Goal: Task Accomplishment & Management: Manage account settings

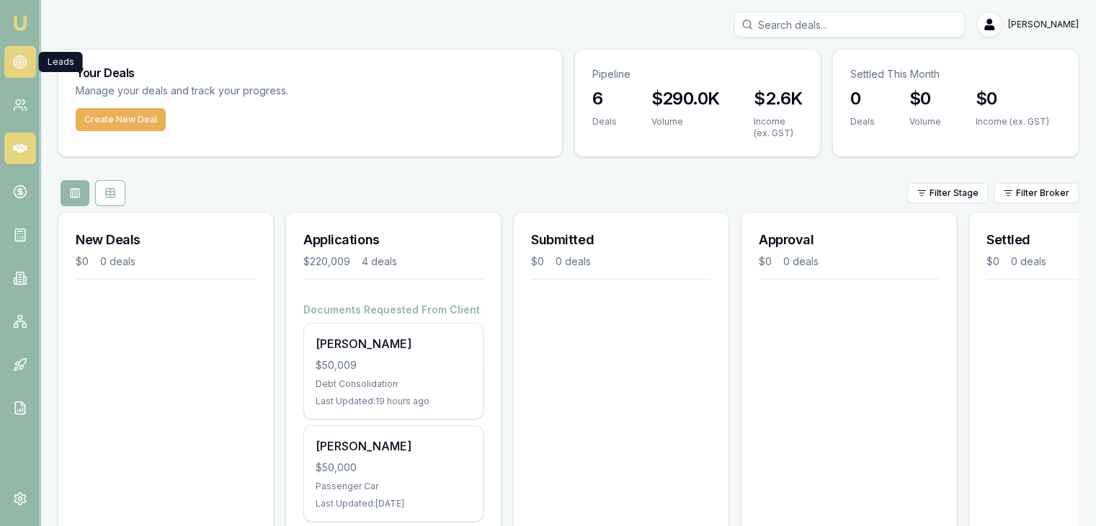
click at [13, 58] on icon at bounding box center [20, 62] width 14 height 14
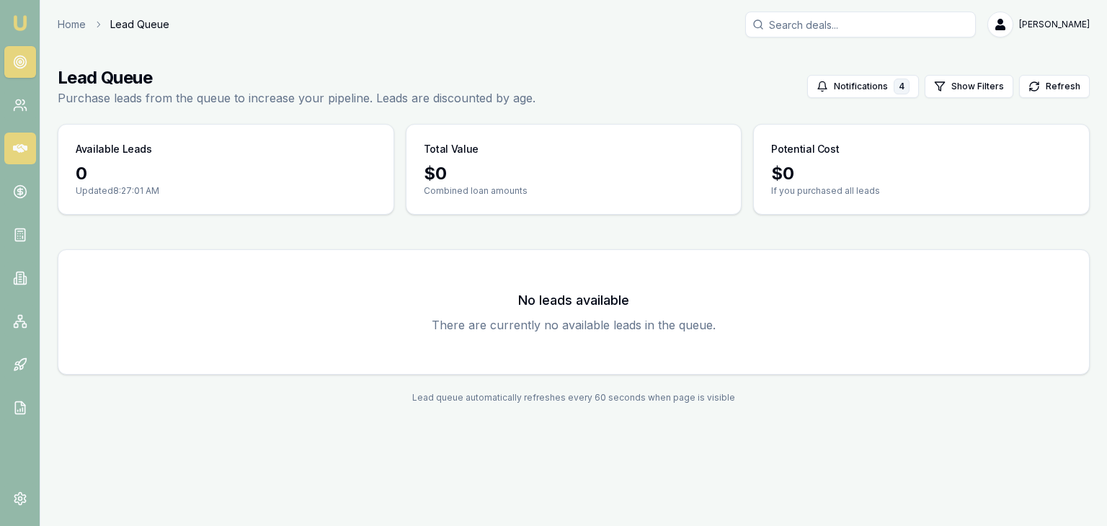
click at [19, 154] on icon at bounding box center [20, 148] width 14 height 14
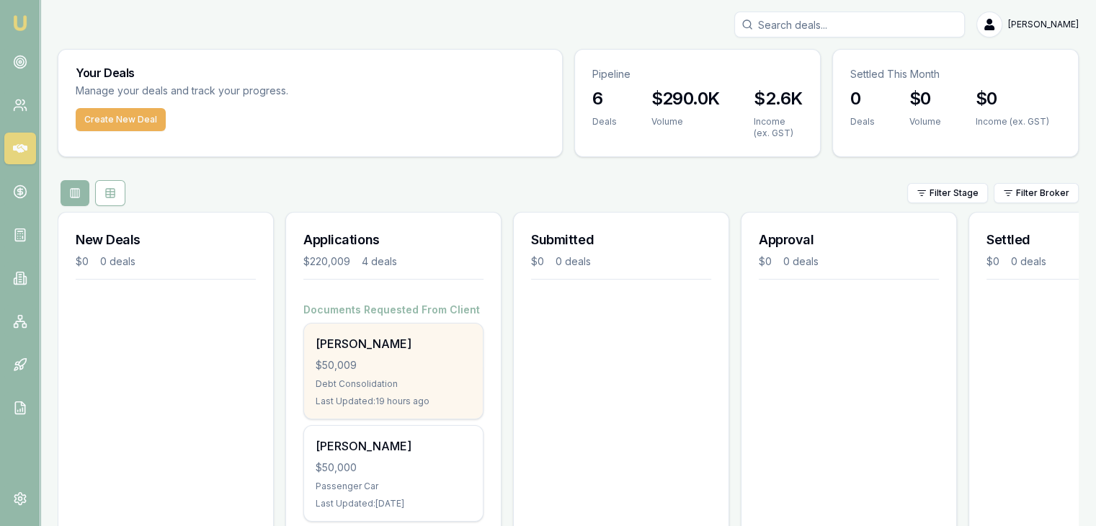
click at [369, 369] on div "$50,009" at bounding box center [394, 365] width 156 height 14
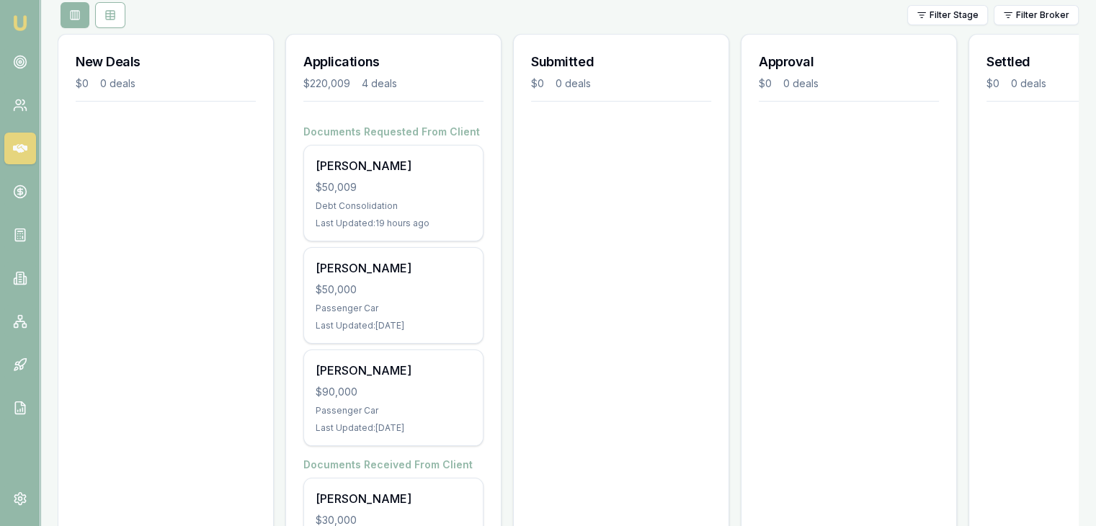
scroll to position [216, 0]
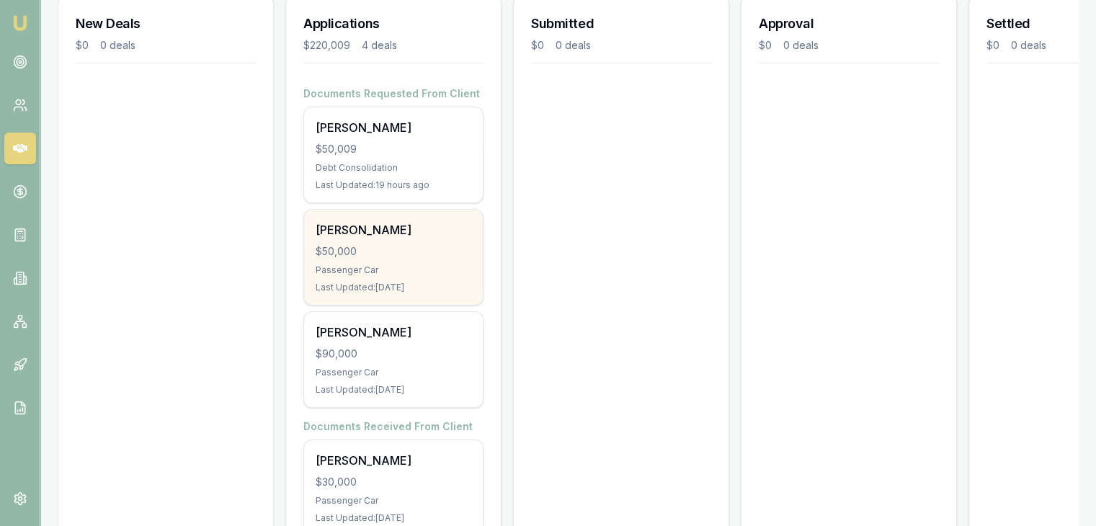
click at [365, 254] on div "$50,000" at bounding box center [394, 251] width 156 height 14
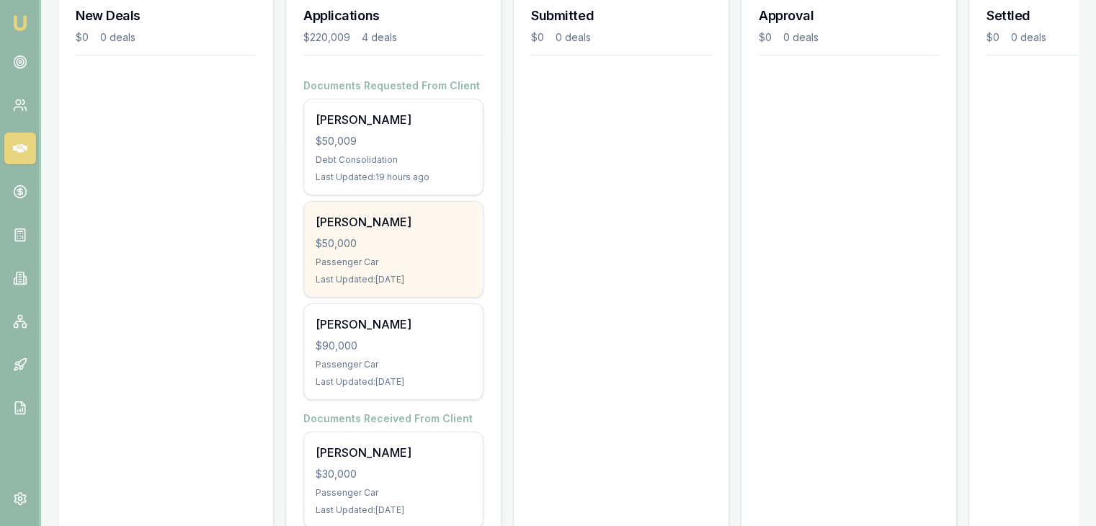
scroll to position [277, 0]
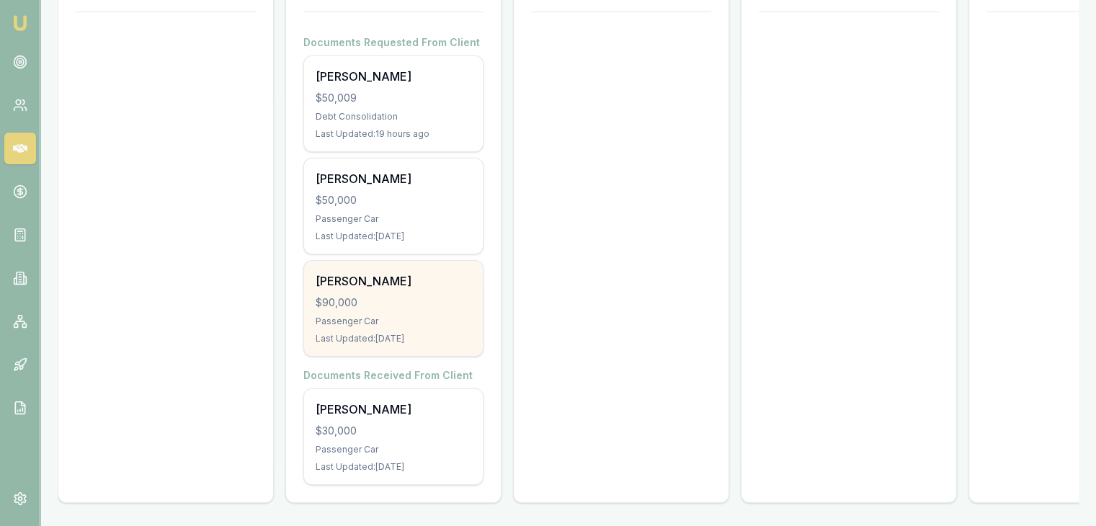
click at [384, 298] on div "$90,000" at bounding box center [394, 303] width 156 height 14
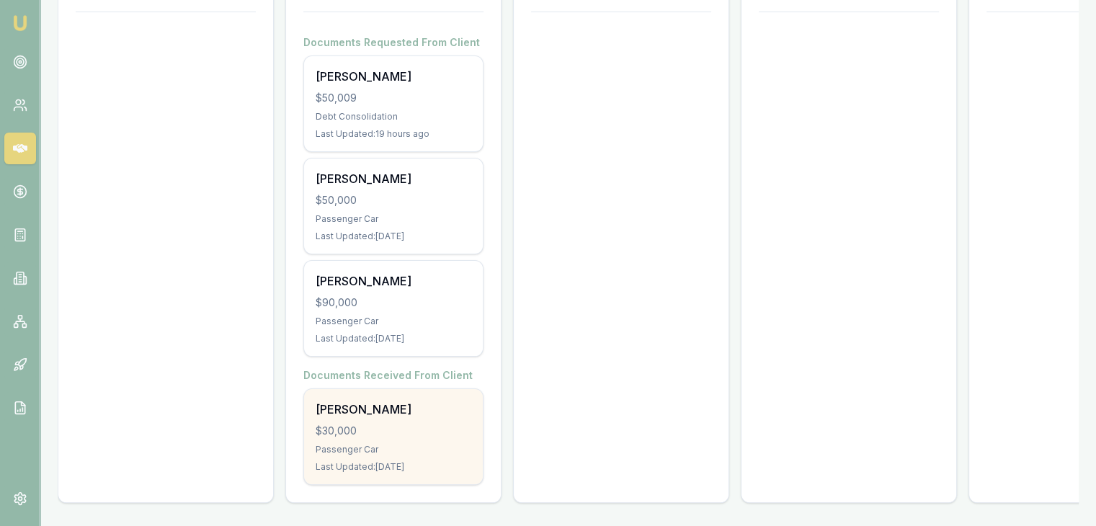
click at [345, 424] on div "$30,000" at bounding box center [394, 431] width 156 height 14
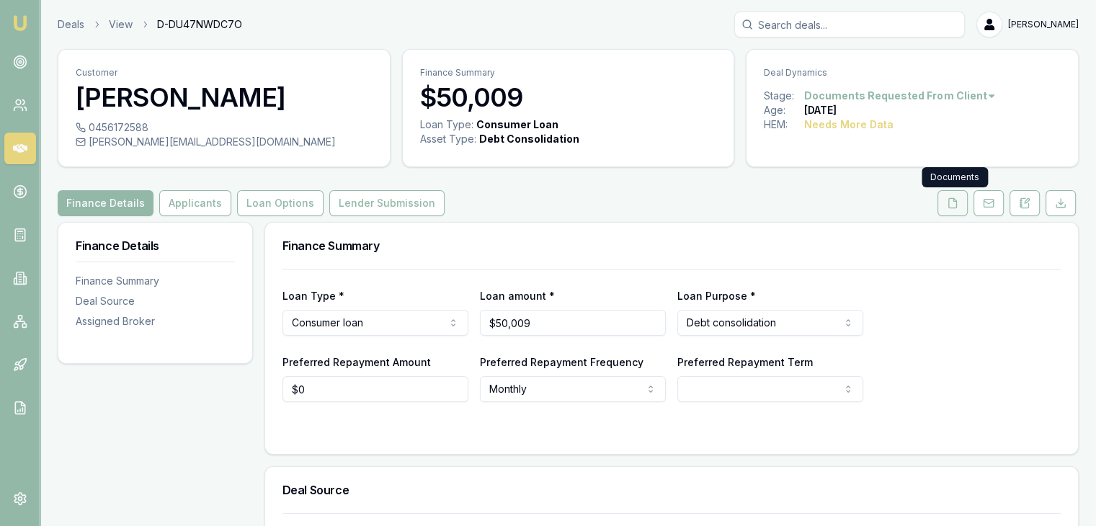
click at [957, 203] on icon at bounding box center [953, 202] width 8 height 9
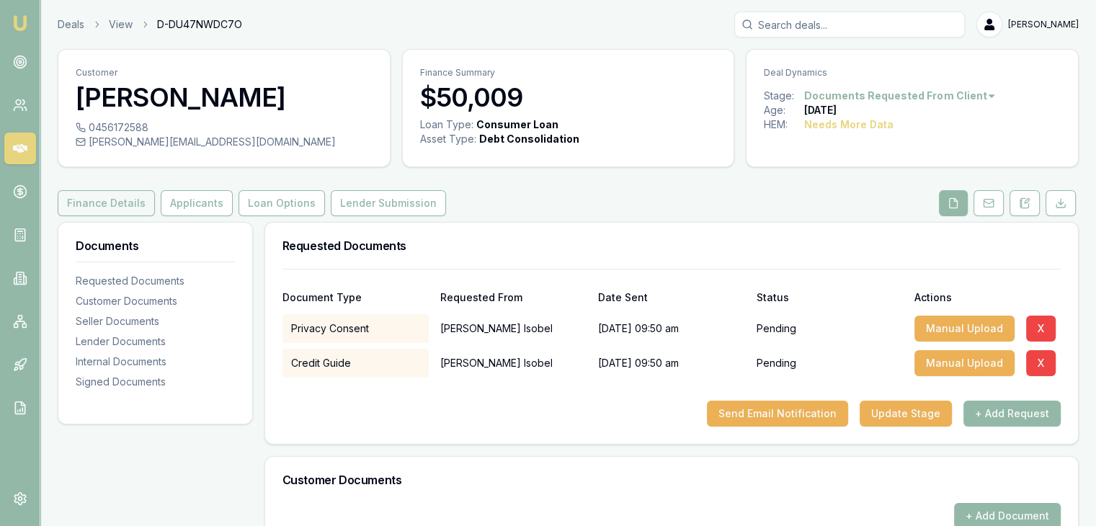
click at [100, 202] on button "Finance Details" at bounding box center [106, 203] width 97 height 26
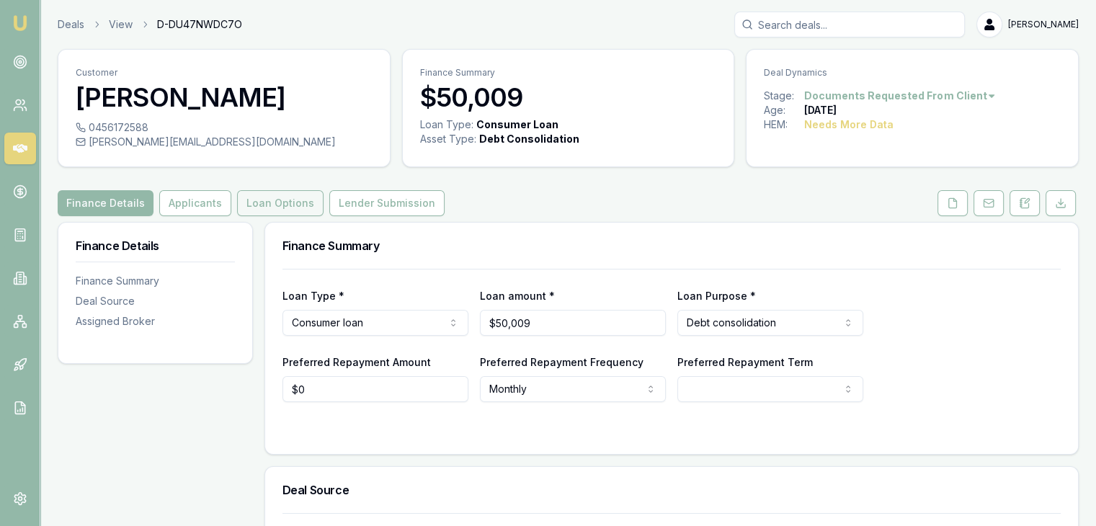
click at [275, 202] on button "Loan Options" at bounding box center [280, 203] width 87 height 26
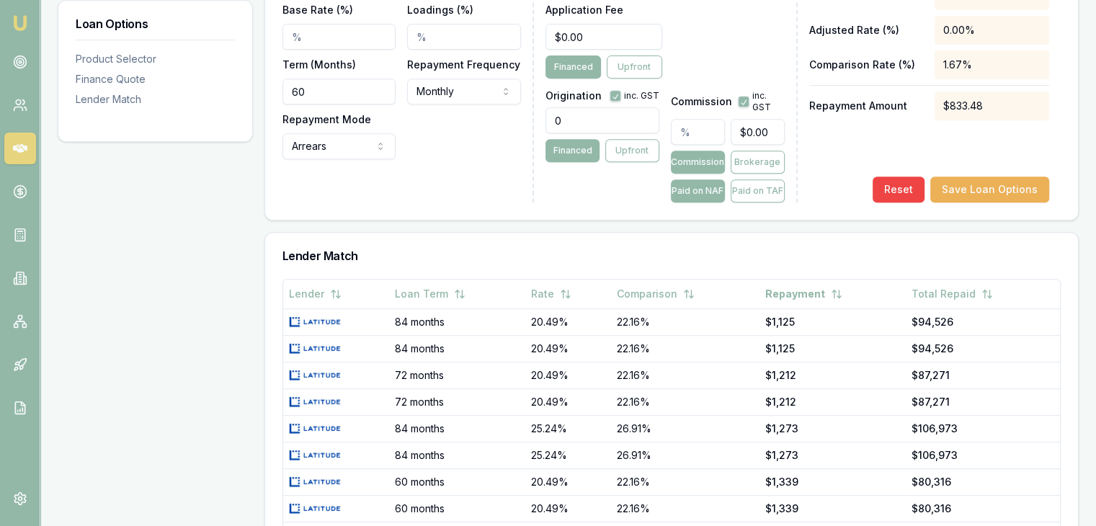
scroll to position [649, 0]
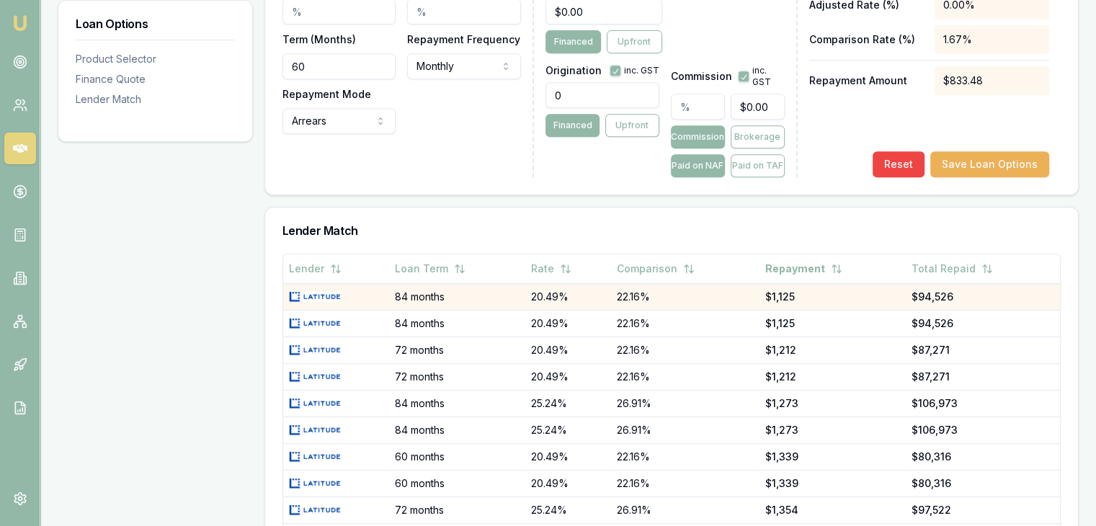
click at [638, 294] on td "22.16%" at bounding box center [685, 296] width 148 height 27
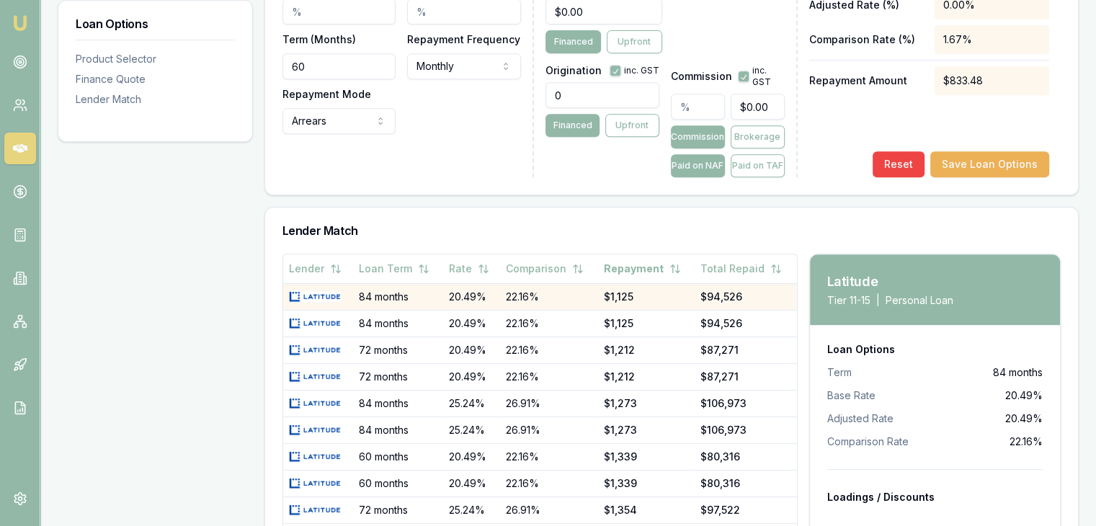
click at [519, 292] on td "22.16%" at bounding box center [549, 296] width 98 height 27
click at [554, 292] on td "22.16%" at bounding box center [549, 296] width 98 height 27
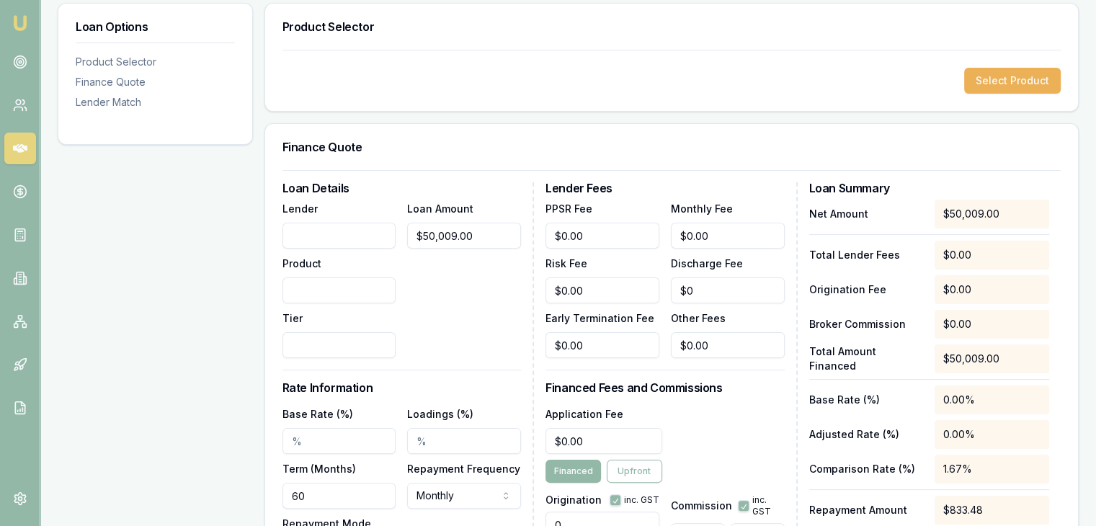
scroll to position [144, 0]
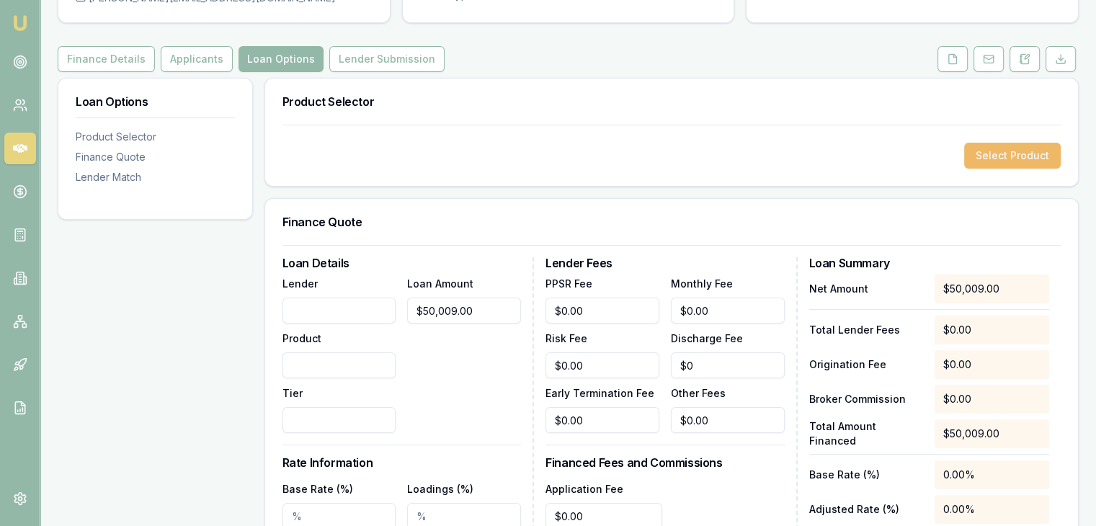
click at [1014, 151] on button "Select Product" at bounding box center [1013, 156] width 97 height 26
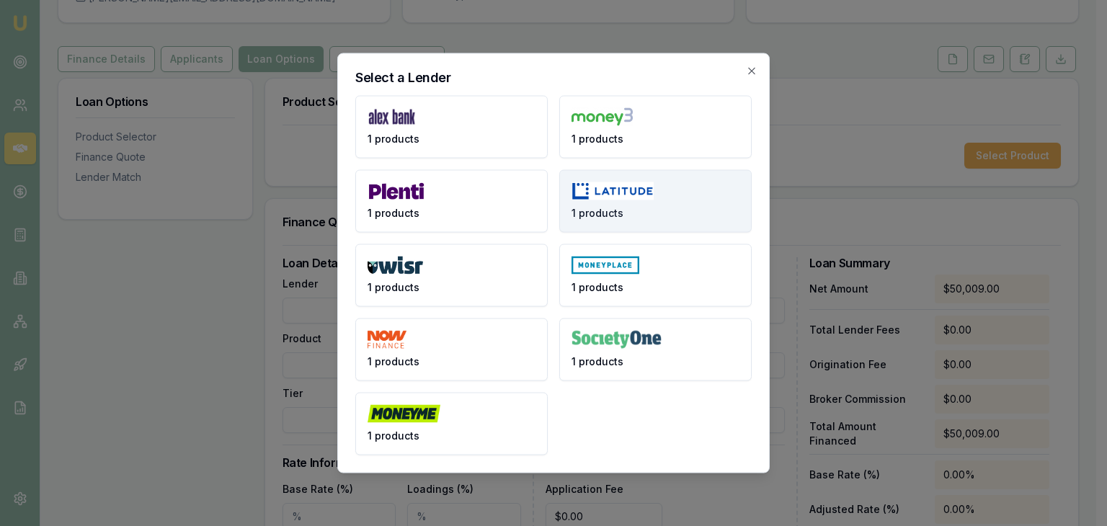
click at [622, 200] on button "1 products" at bounding box center [655, 201] width 192 height 63
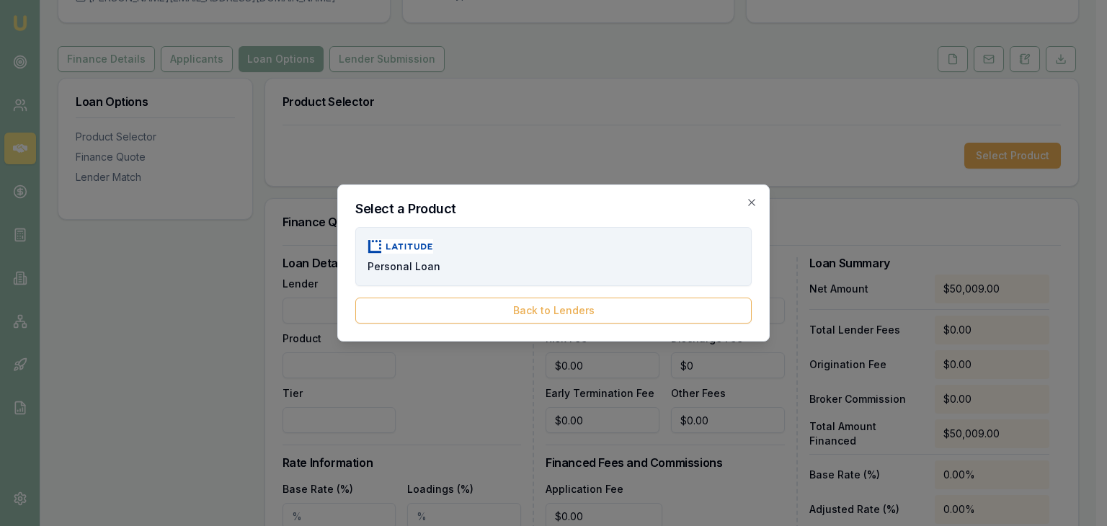
click at [410, 260] on span "Personal Loan" at bounding box center [404, 267] width 73 height 14
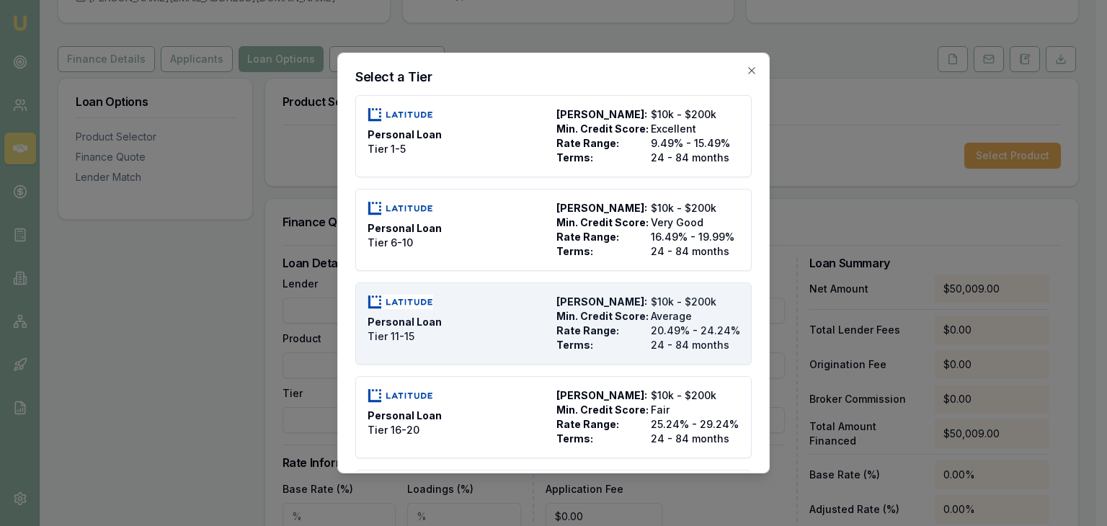
click at [451, 318] on div "Personal Loan Tier 11-15" at bounding box center [459, 324] width 183 height 58
type input "Latitude"
type input "Personal Loan"
type input "Tier 11-15"
type input "20.49"
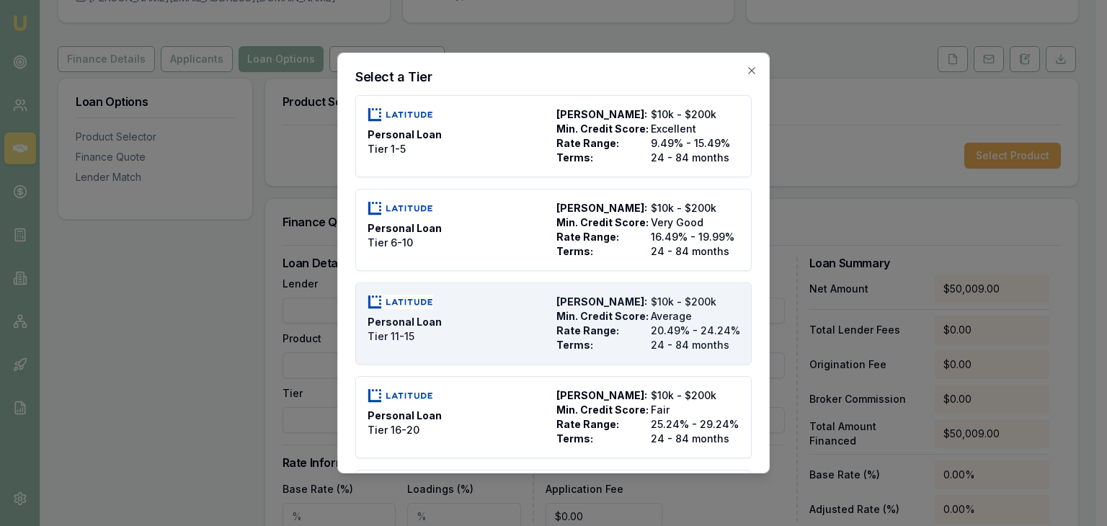
type input "24"
type input "2500"
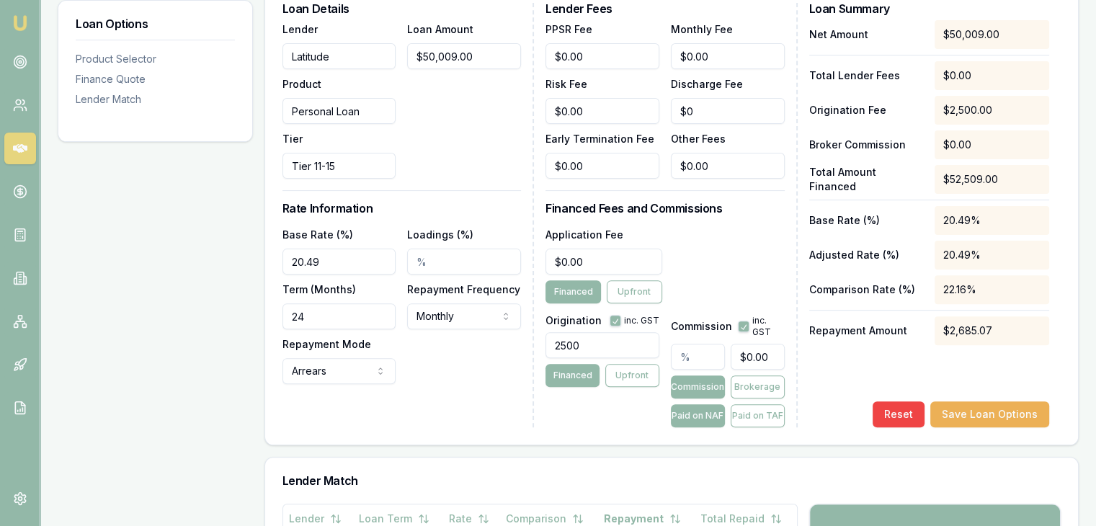
scroll to position [433, 0]
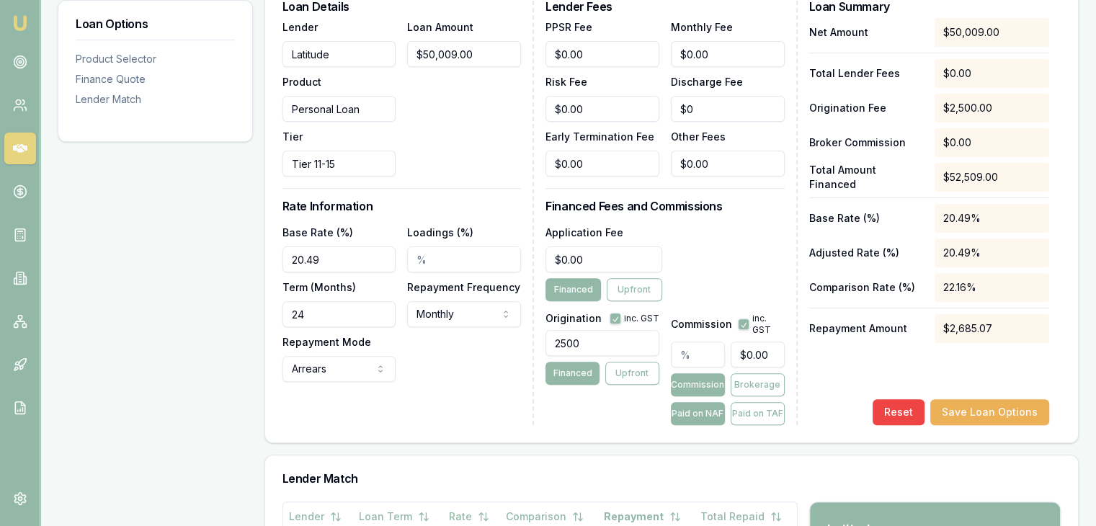
drag, startPoint x: 320, startPoint y: 315, endPoint x: 196, endPoint y: 318, distance: 124.0
type input "84"
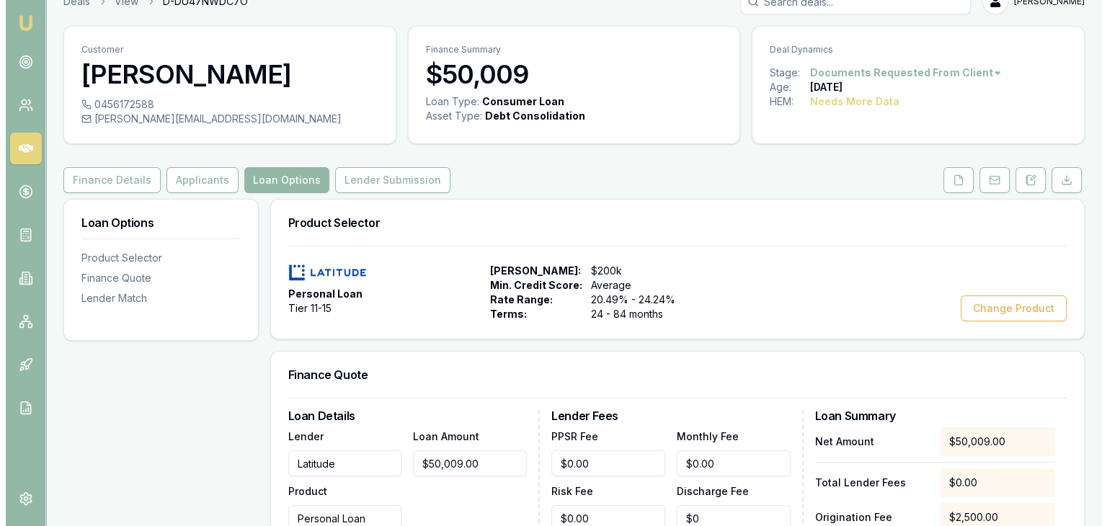
scroll to position [0, 0]
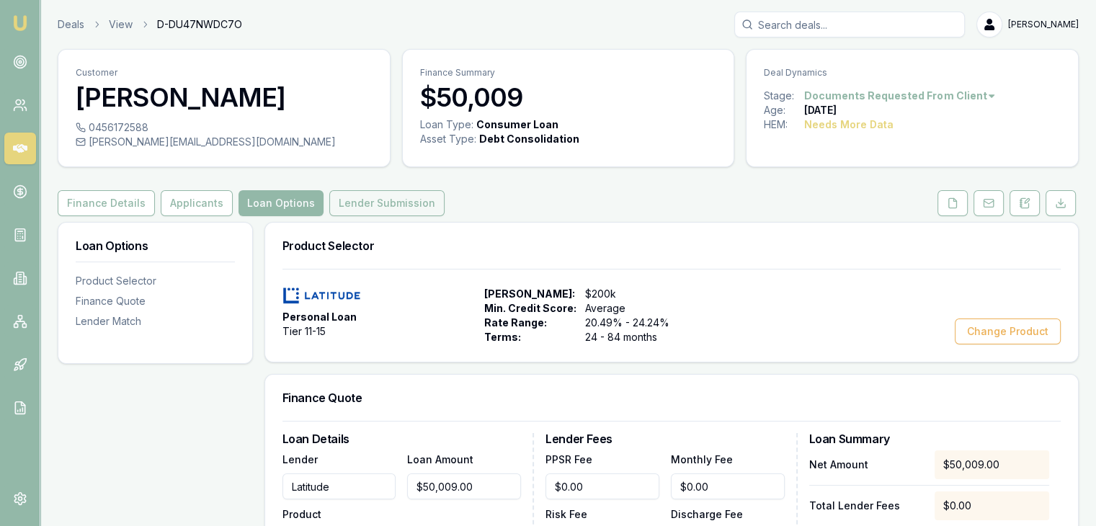
click at [356, 210] on button "Lender Submission" at bounding box center [386, 203] width 115 height 26
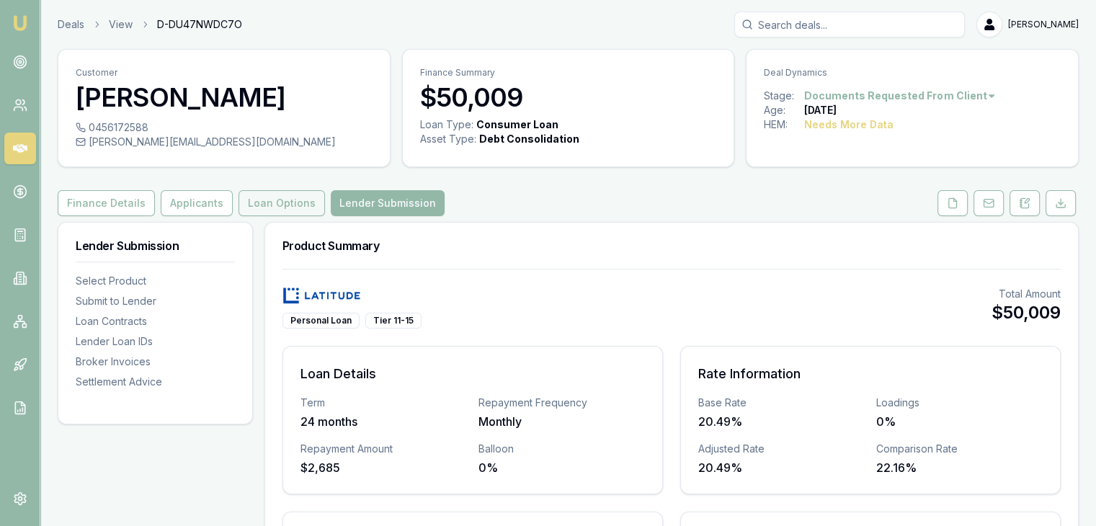
click at [269, 200] on button "Loan Options" at bounding box center [282, 203] width 87 height 26
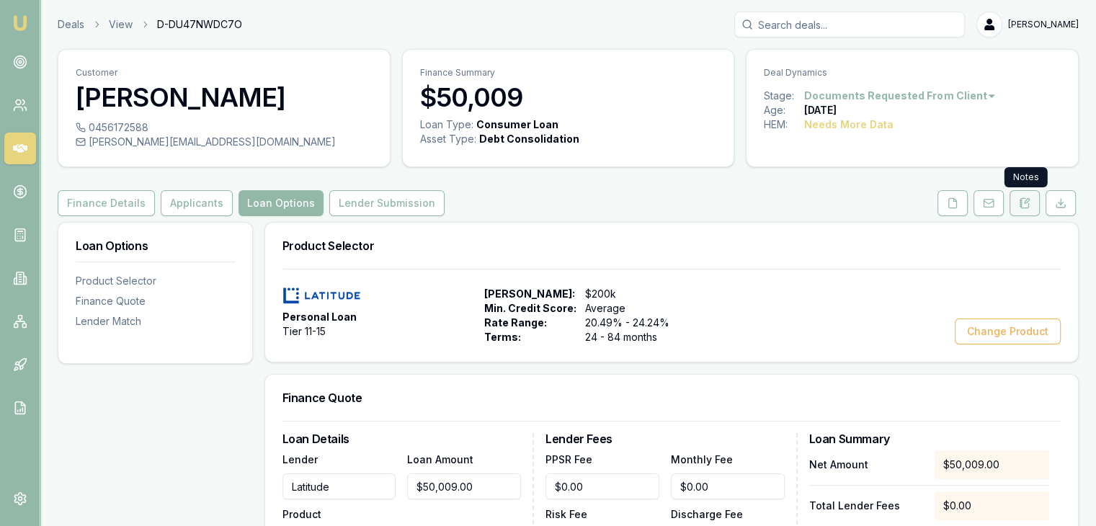
click at [1026, 202] on icon at bounding box center [1027, 201] width 4 height 4
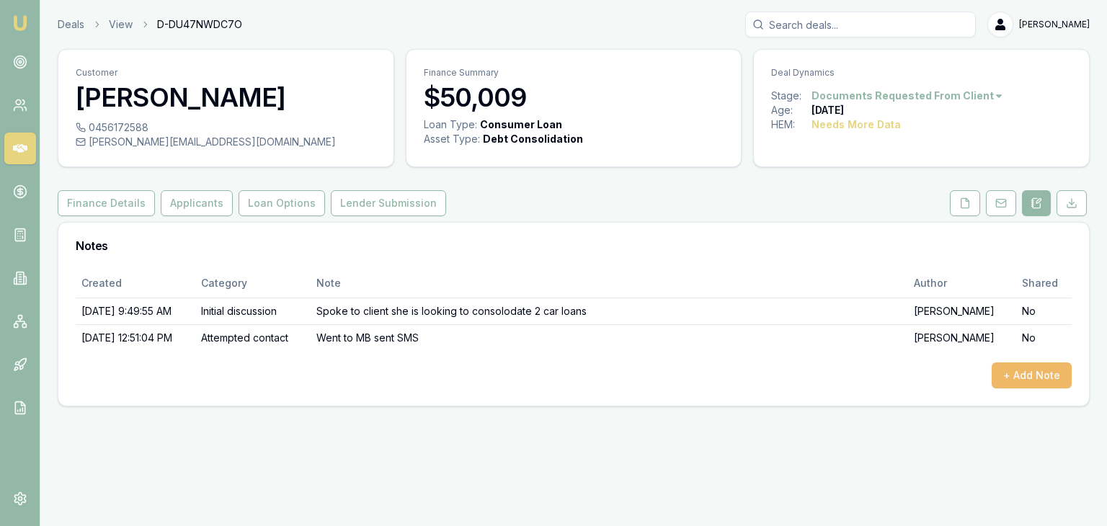
click at [1035, 379] on button "+ Add Note" at bounding box center [1032, 376] width 80 height 26
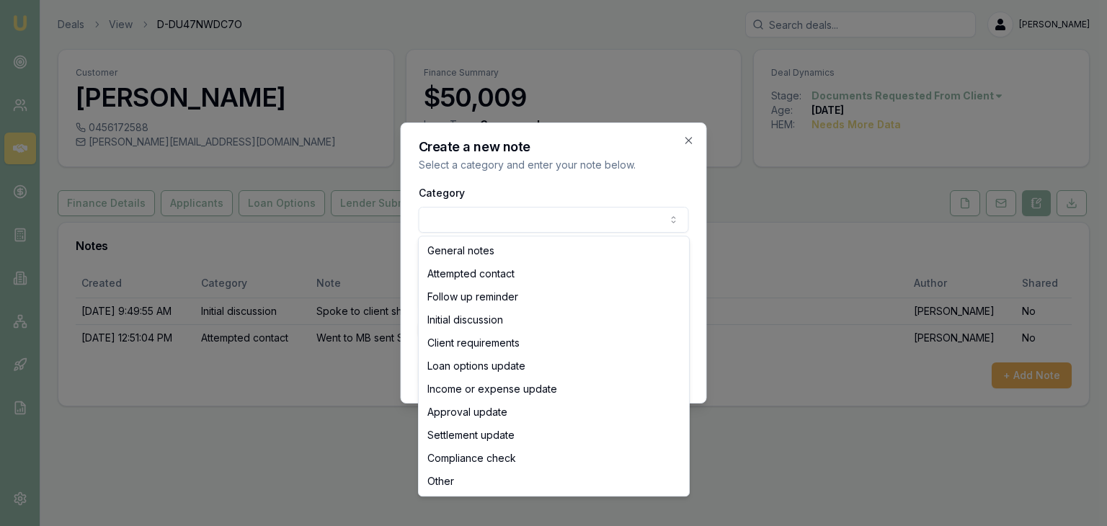
click at [606, 218] on body "Emu Broker Deals View D-DU47NWDC7O Baron Ketterman Toggle Menu Customer Selena …" at bounding box center [553, 263] width 1107 height 526
select select "FOLLOW_UP_REMINDER"
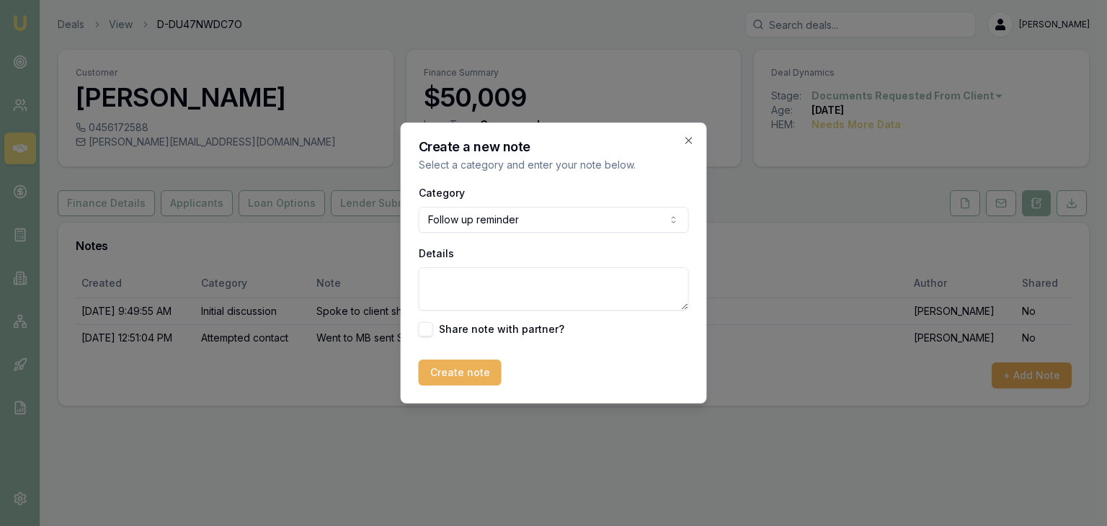
click at [483, 298] on textarea "Details" at bounding box center [554, 288] width 270 height 43
type textarea "Called amd sent SMS asking if privacy was received"
click at [458, 373] on button "Create note" at bounding box center [460, 373] width 83 height 26
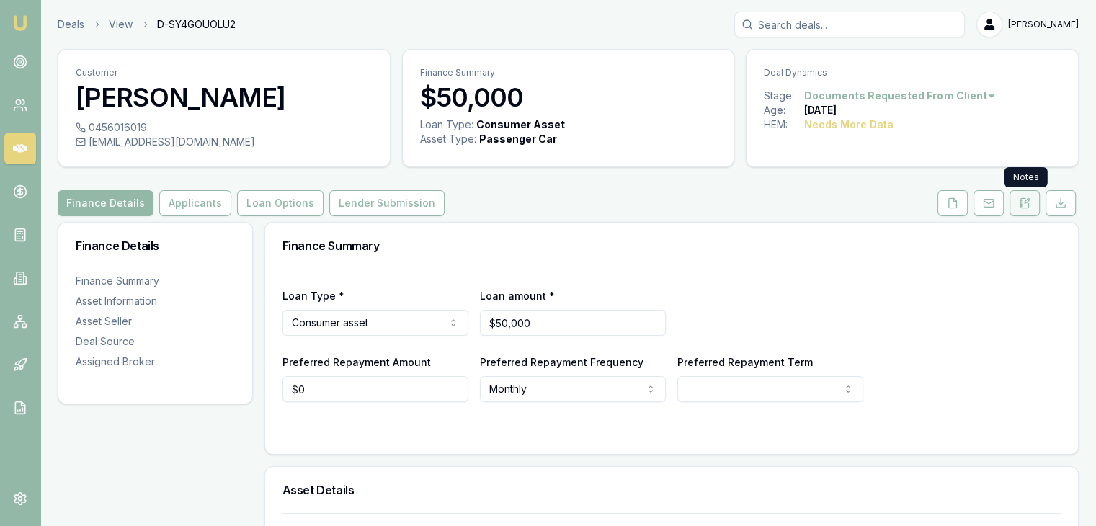
click at [1024, 204] on icon at bounding box center [1025, 204] width 12 height 12
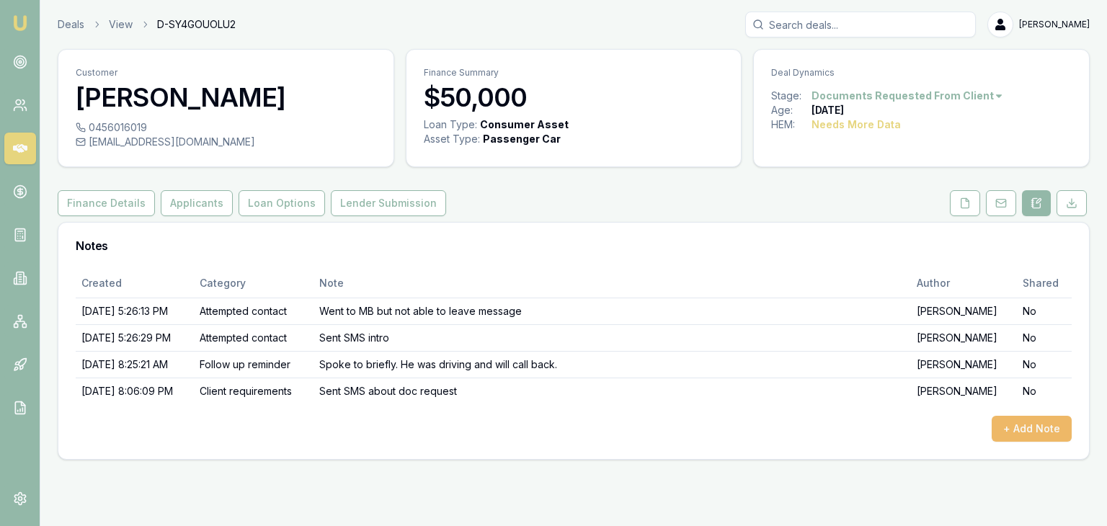
click at [1034, 430] on button "+ Add Note" at bounding box center [1032, 429] width 80 height 26
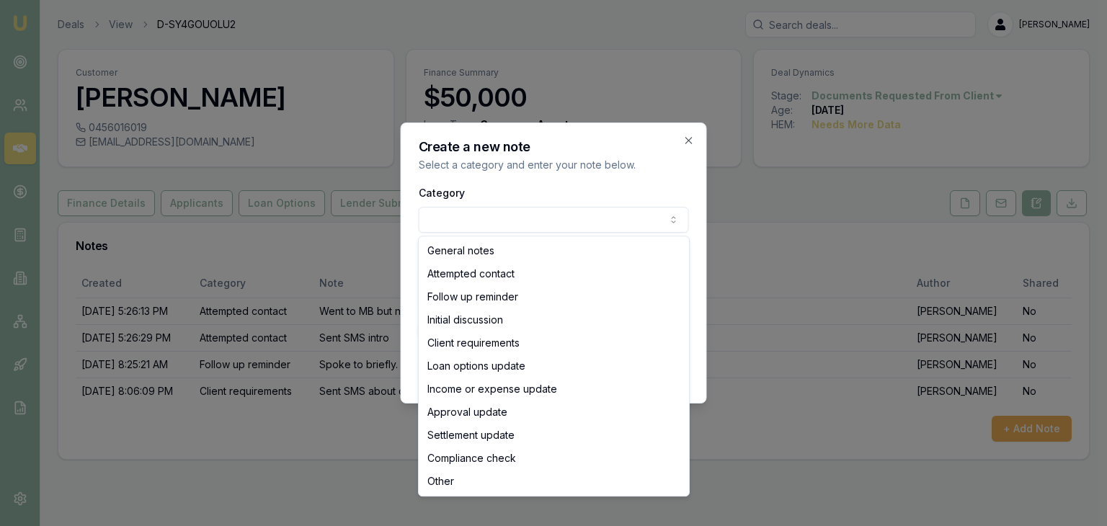
click at [494, 220] on body "Emu Broker Deals View D-SY4GOUOLU2 Baron Ketterman Toggle Menu Customer Marc Gu…" at bounding box center [553, 263] width 1107 height 526
select select "ATTEMPTED_CONTACT"
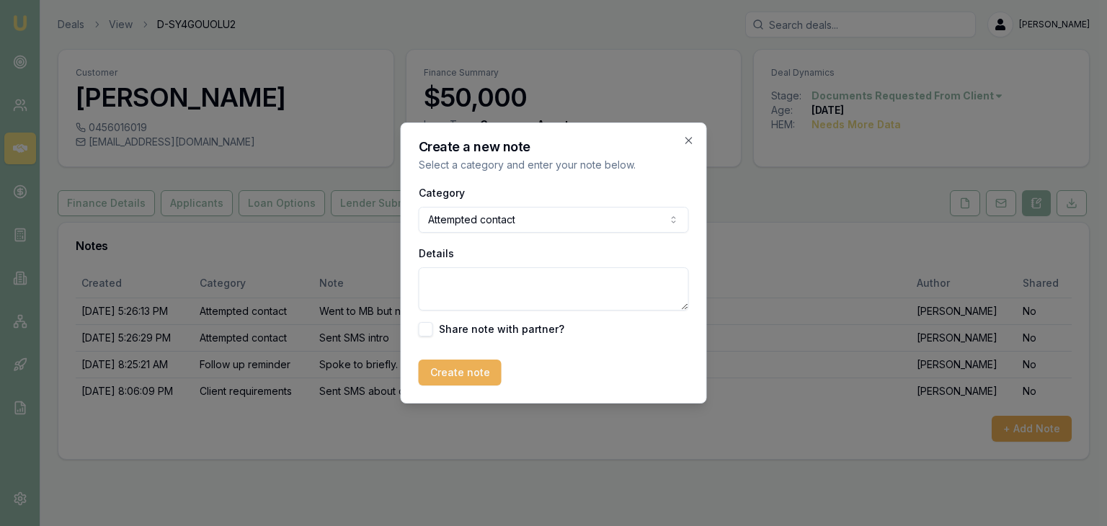
click at [467, 272] on textarea "Details" at bounding box center [554, 288] width 270 height 43
type textarea "Tried to call no message can be left"
click at [442, 367] on button "Create note" at bounding box center [460, 373] width 83 height 26
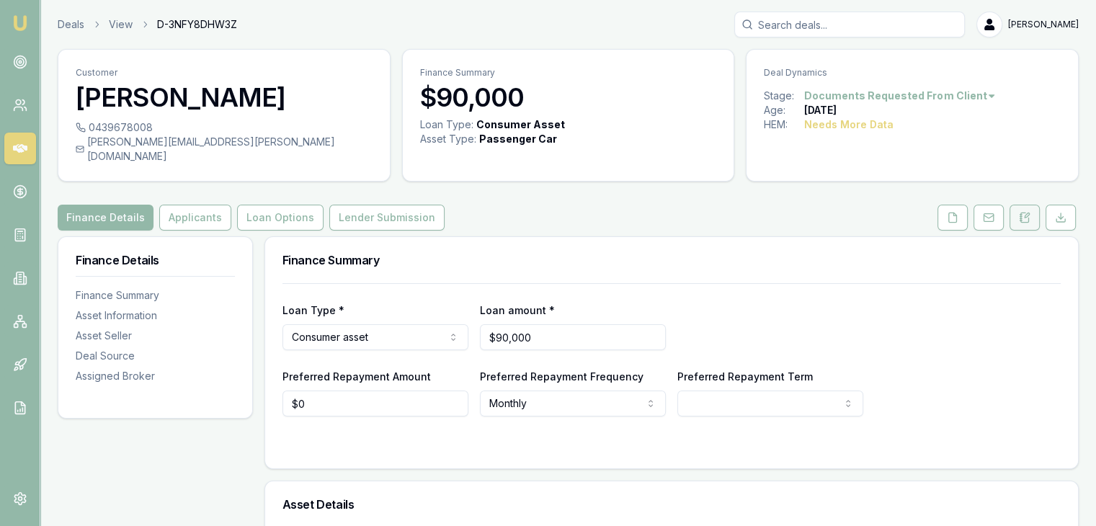
click at [1024, 212] on icon at bounding box center [1025, 218] width 12 height 12
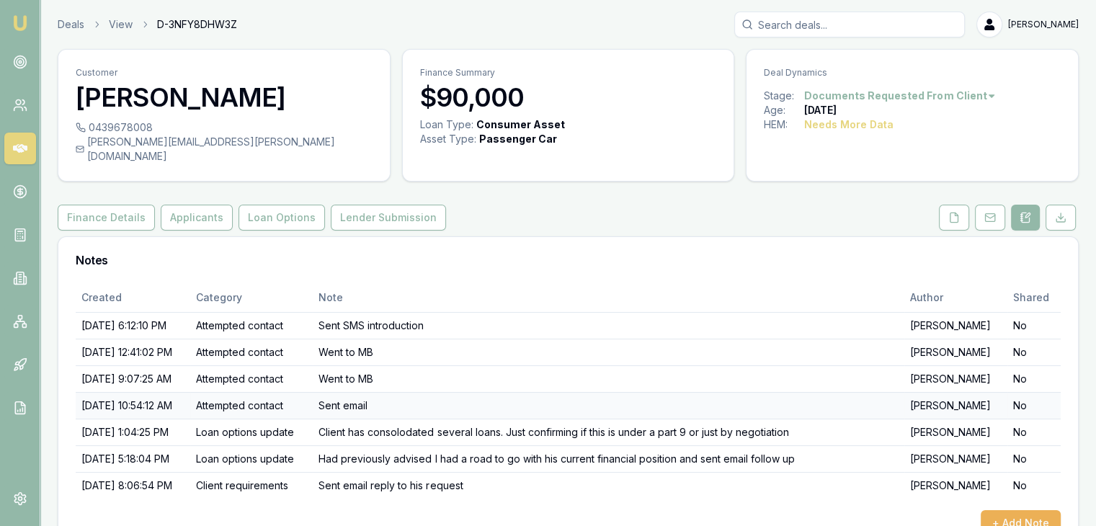
scroll to position [23, 0]
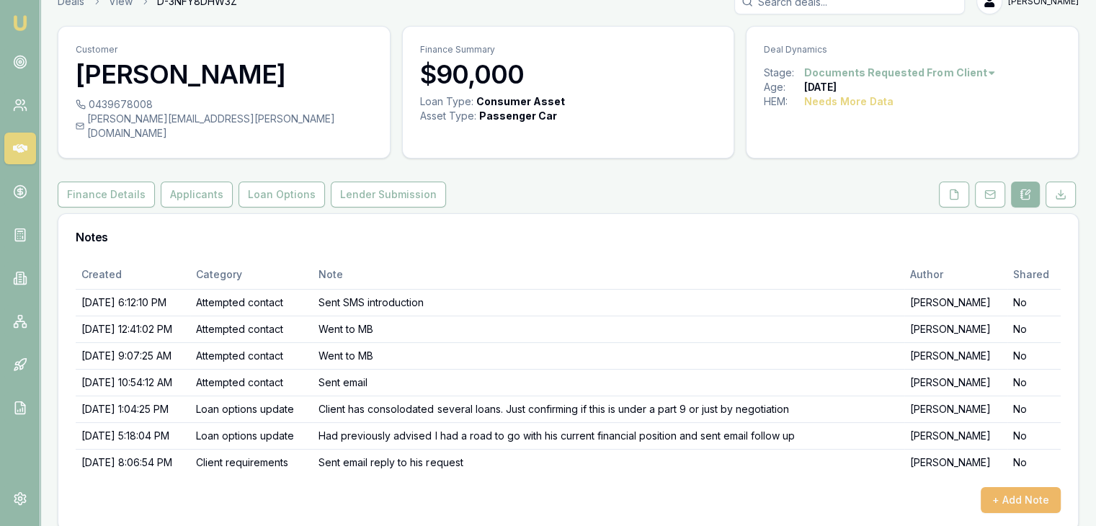
click at [1000, 487] on button "+ Add Note" at bounding box center [1021, 500] width 80 height 26
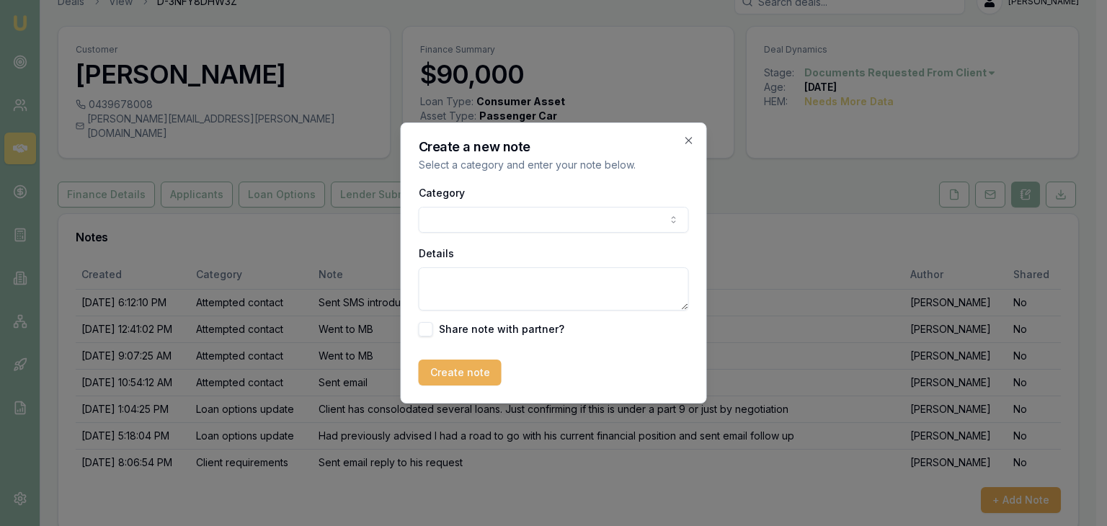
click at [466, 221] on body "Emu Broker Deals View D-3NFY8DHW3Z Baron Ketterman Toggle Menu Customer Cameron…" at bounding box center [548, 240] width 1096 height 526
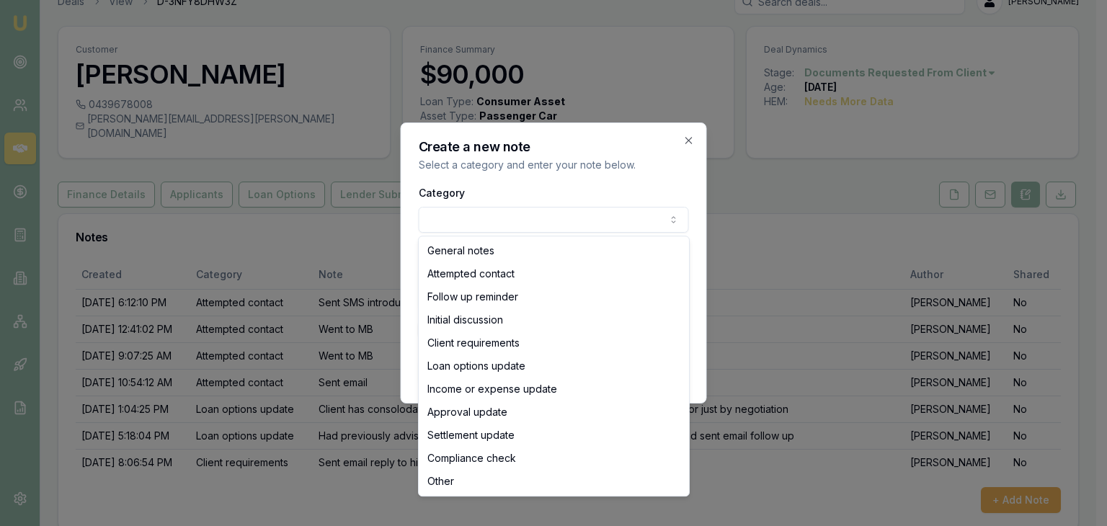
select select "FOLLOW_UP_REMINDER"
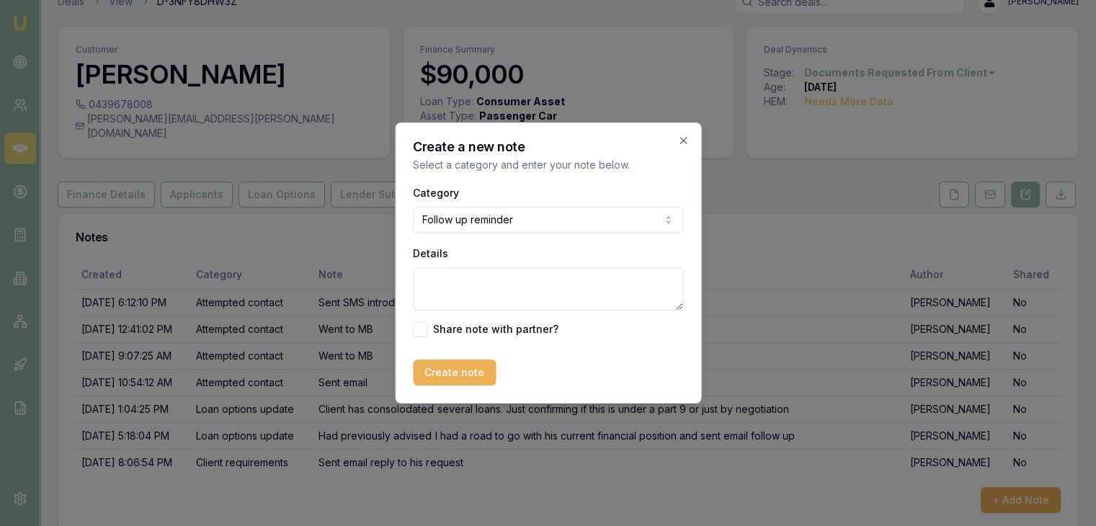
click at [456, 285] on textarea "Details" at bounding box center [548, 288] width 270 height 43
type textarea "Went to MB"
click at [441, 379] on button "Create note" at bounding box center [454, 373] width 83 height 26
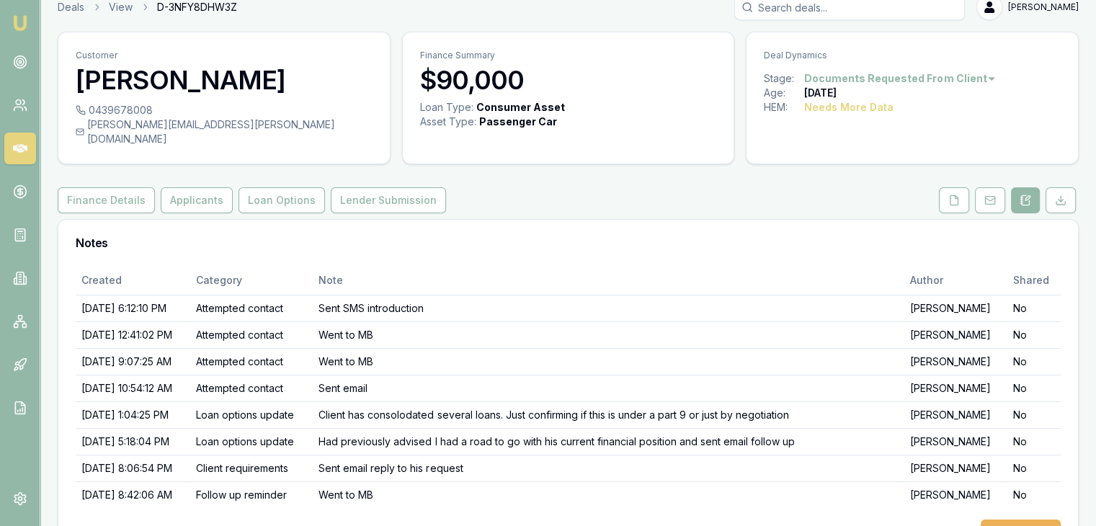
scroll to position [0, 0]
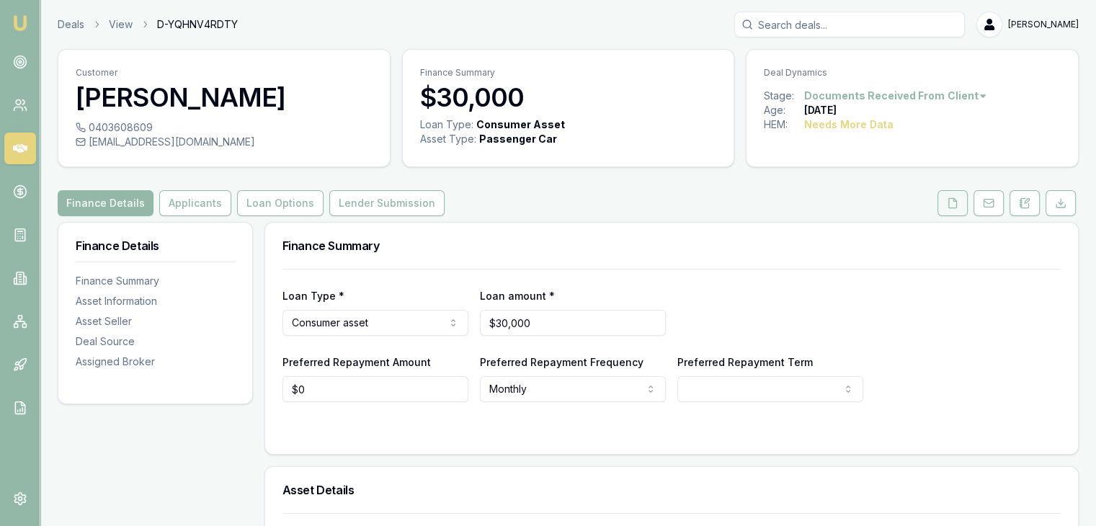
click at [955, 200] on icon at bounding box center [953, 204] width 12 height 12
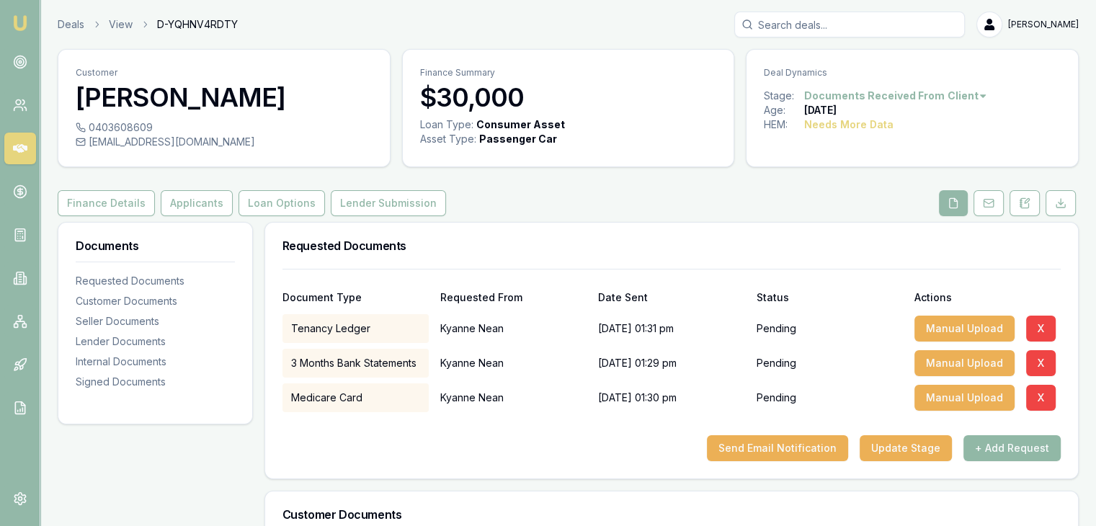
click at [1009, 449] on button "+ Add Request" at bounding box center [1012, 448] width 97 height 26
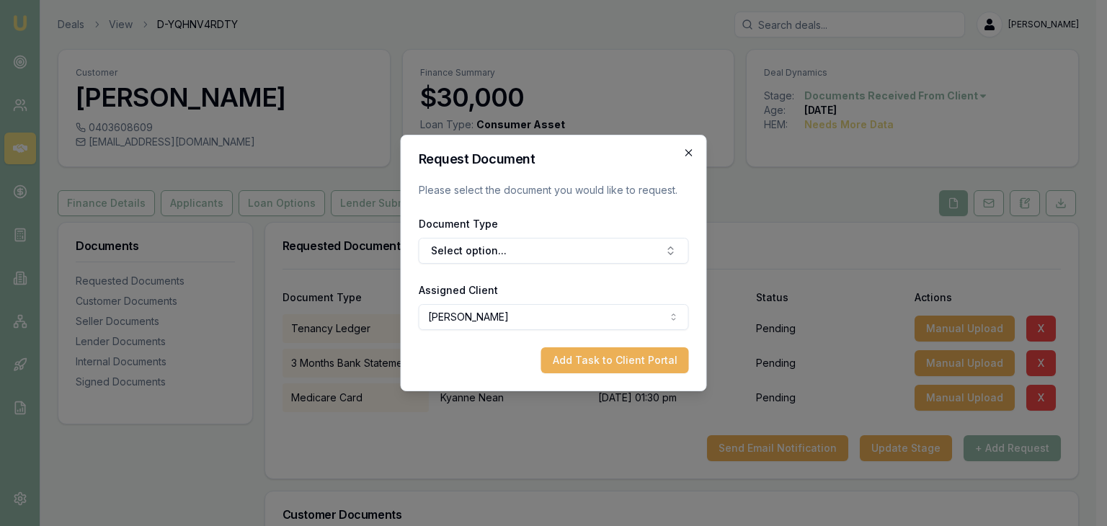
click at [692, 148] on icon "button" at bounding box center [689, 153] width 12 height 12
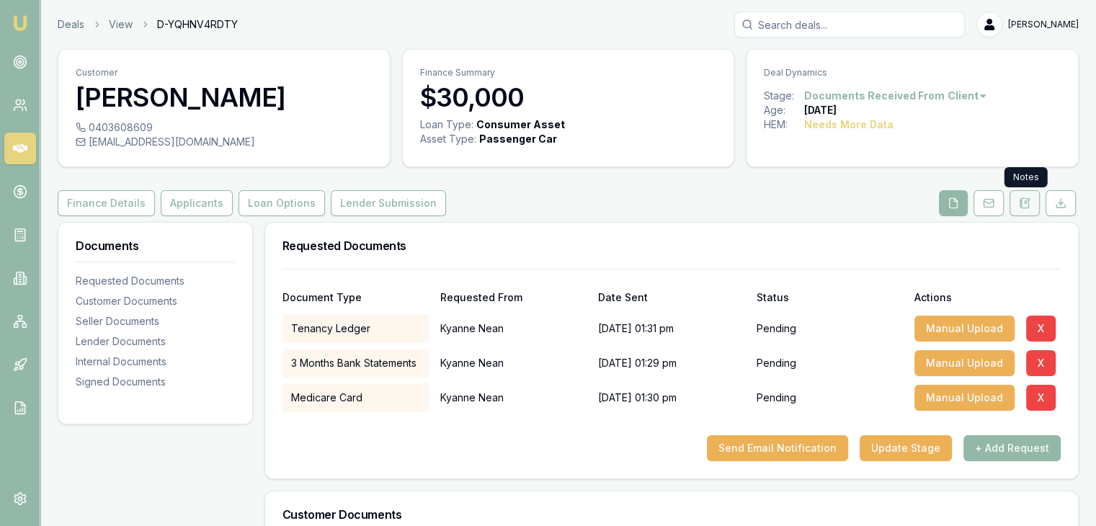
click at [1027, 204] on icon at bounding box center [1025, 204] width 12 height 12
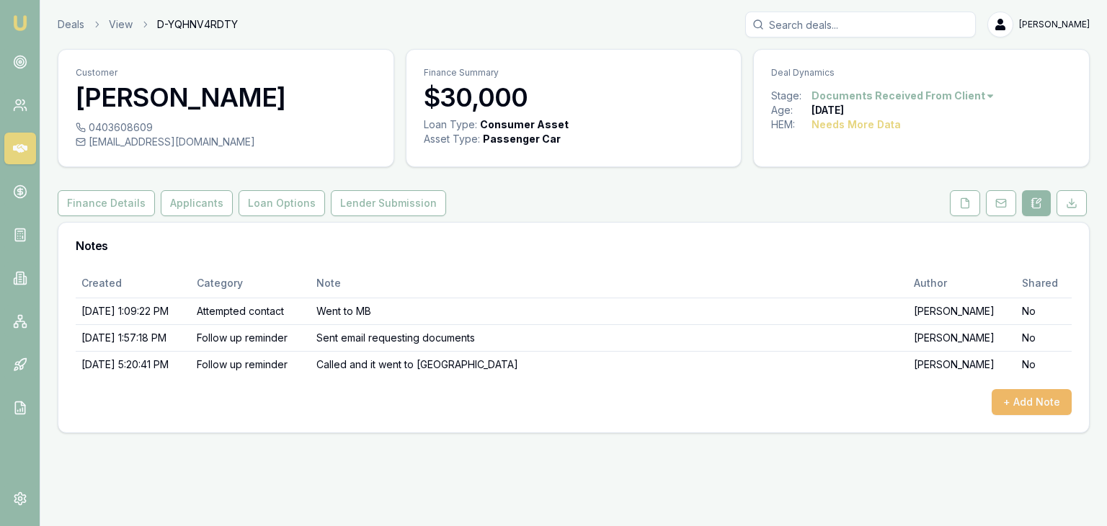
click at [1015, 400] on button "+ Add Note" at bounding box center [1032, 402] width 80 height 26
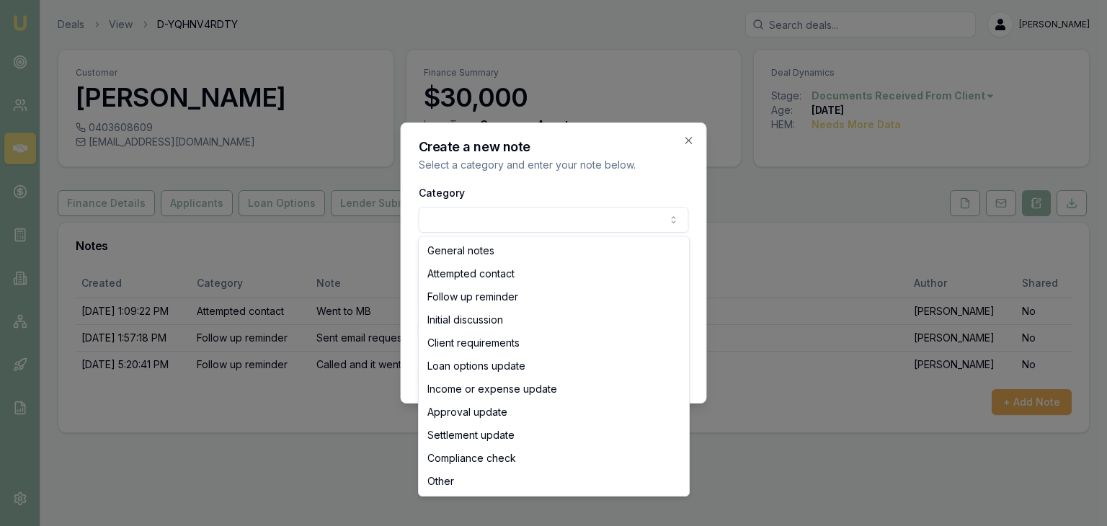
click at [469, 221] on body "Emu Broker Deals View D-YQHNV4RDTY [PERSON_NAME] Toggle Menu Customer [PERSON_N…" at bounding box center [553, 263] width 1107 height 526
select select "ATTEMPTED_CONTACT"
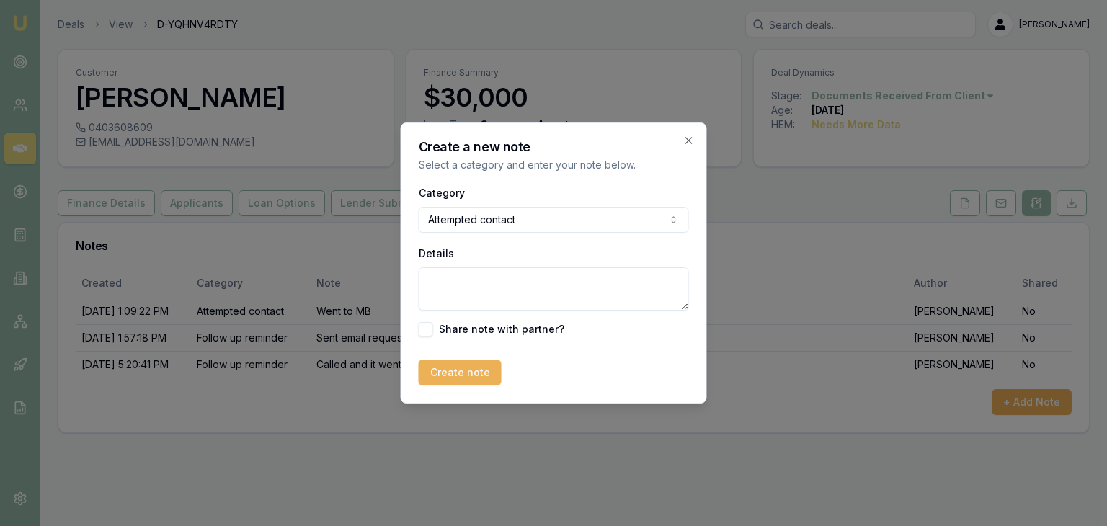
click at [443, 282] on textarea "Details" at bounding box center [554, 288] width 270 height 43
type textarea "Went to MB"
click at [453, 381] on button "Create note" at bounding box center [460, 373] width 83 height 26
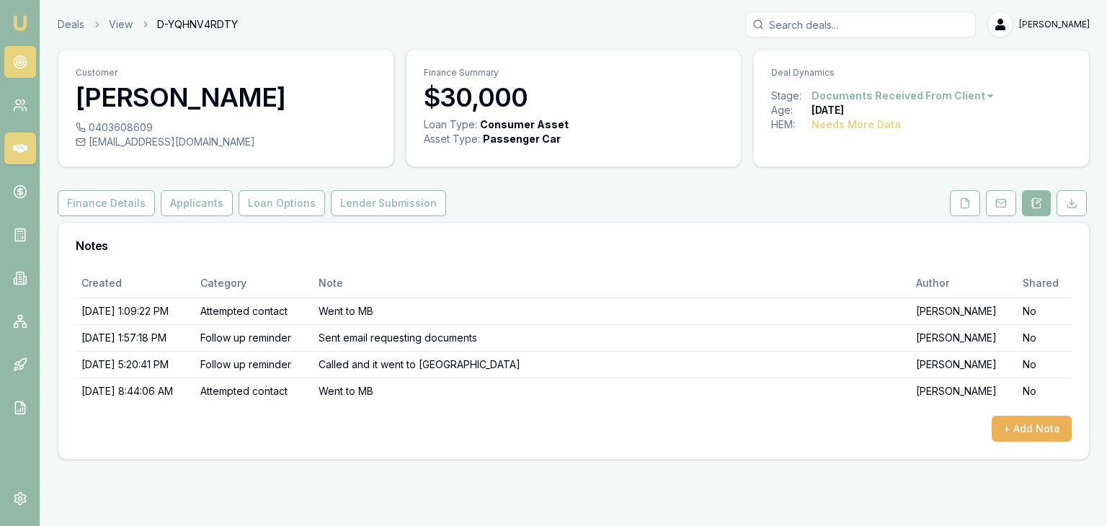
click at [24, 60] on icon at bounding box center [20, 62] width 14 height 14
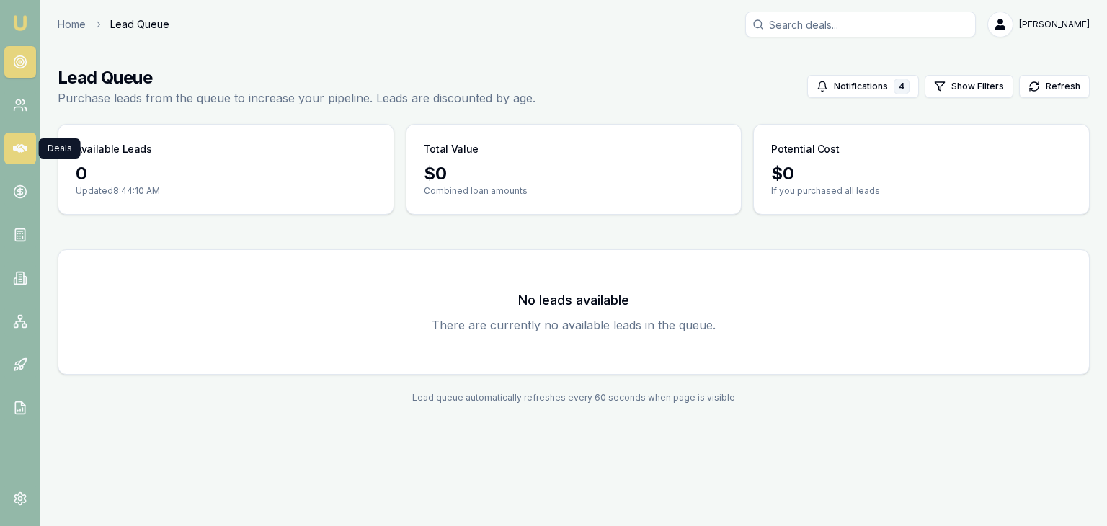
click at [20, 148] on icon at bounding box center [20, 148] width 14 height 9
